Goal: Task Accomplishment & Management: Manage account settings

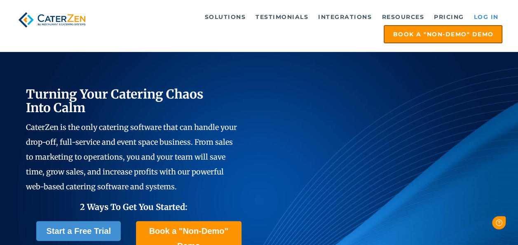
drag, startPoint x: 0, startPoint y: 0, endPoint x: 490, endPoint y: 14, distance: 489.9
click at [490, 14] on link "Log in" at bounding box center [486, 17] width 33 height 16
click at [495, 16] on link "Log in" at bounding box center [486, 17] width 33 height 16
click at [495, 14] on link "Log in" at bounding box center [486, 17] width 33 height 16
